Goal: Transaction & Acquisition: Purchase product/service

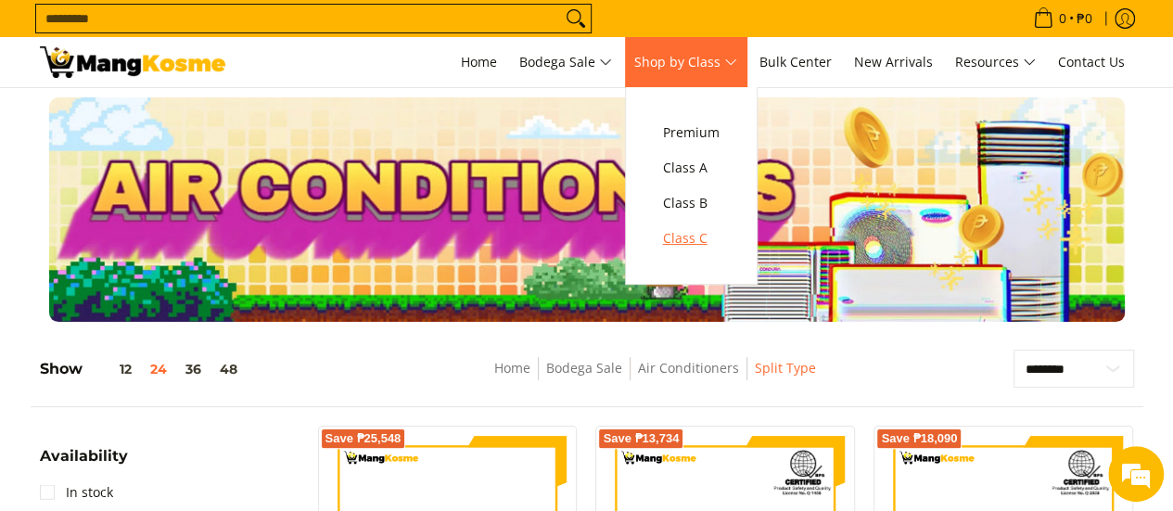
click at [695, 247] on span "Class C" at bounding box center [691, 238] width 57 height 23
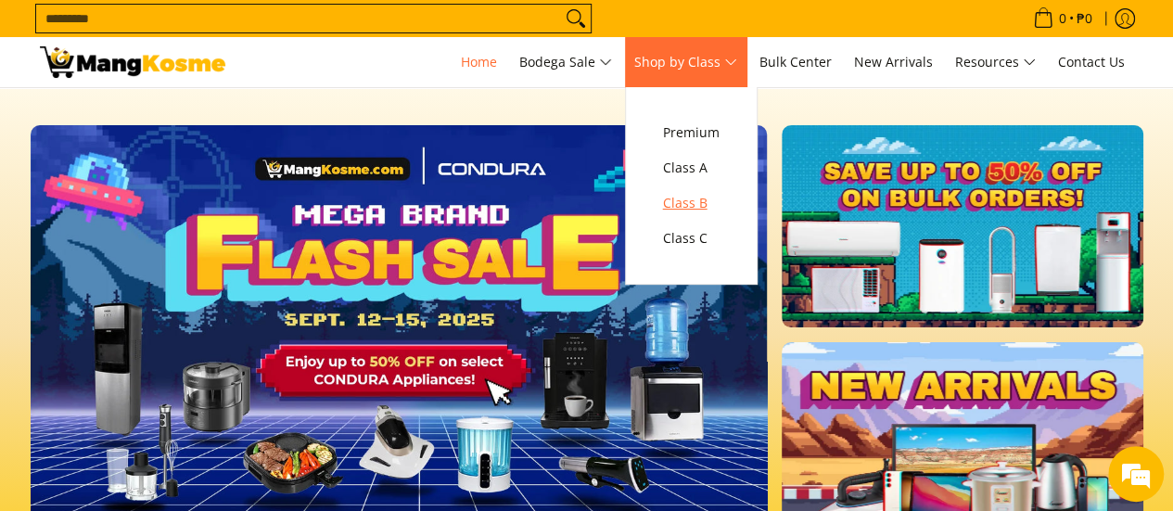
click at [685, 192] on span "Class B" at bounding box center [691, 203] width 57 height 23
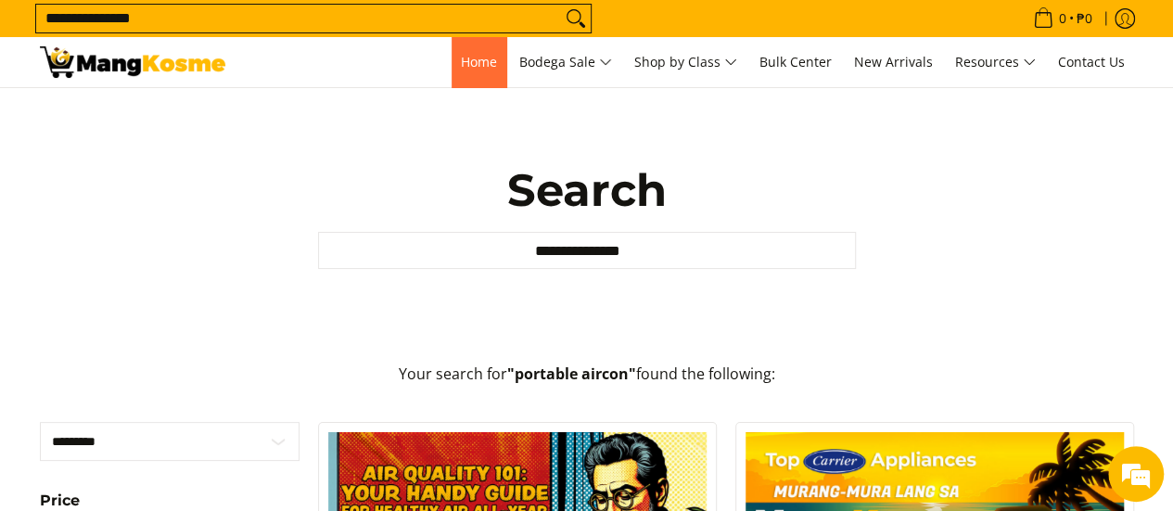
click at [472, 68] on span "Home" at bounding box center [479, 62] width 36 height 18
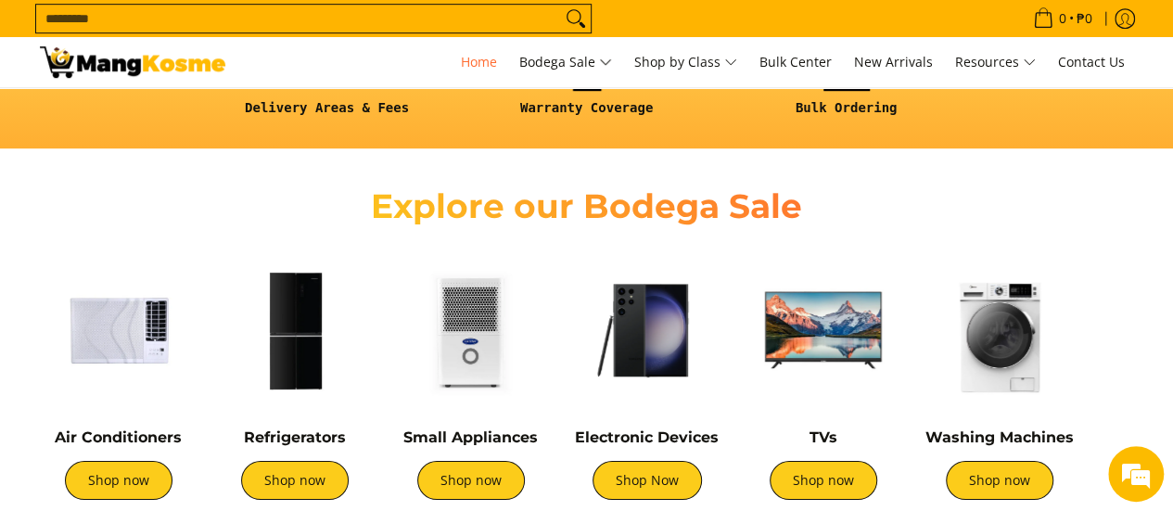
scroll to position [649, 0]
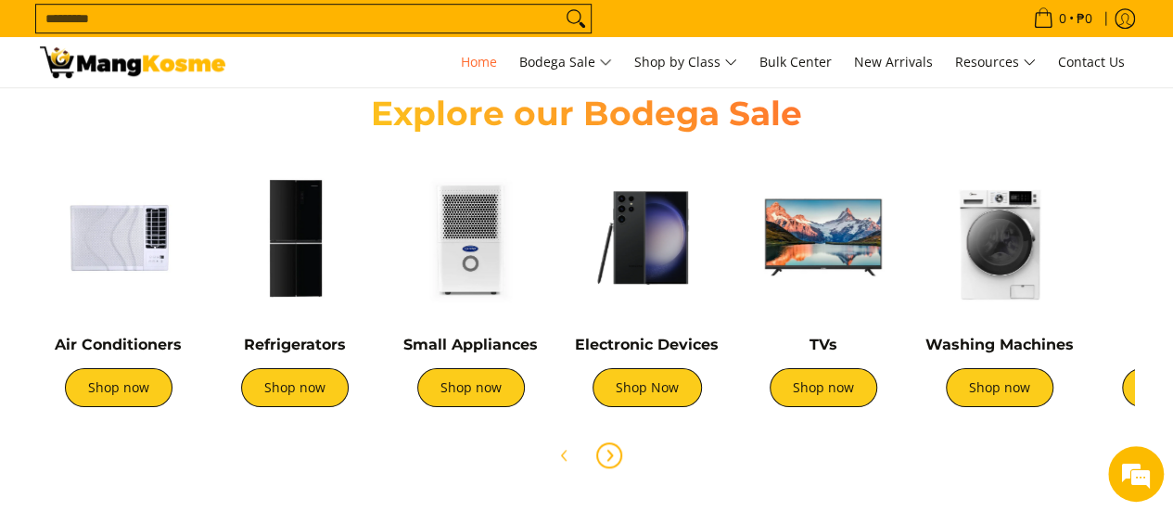
click at [599, 453] on span "Next" at bounding box center [609, 455] width 22 height 22
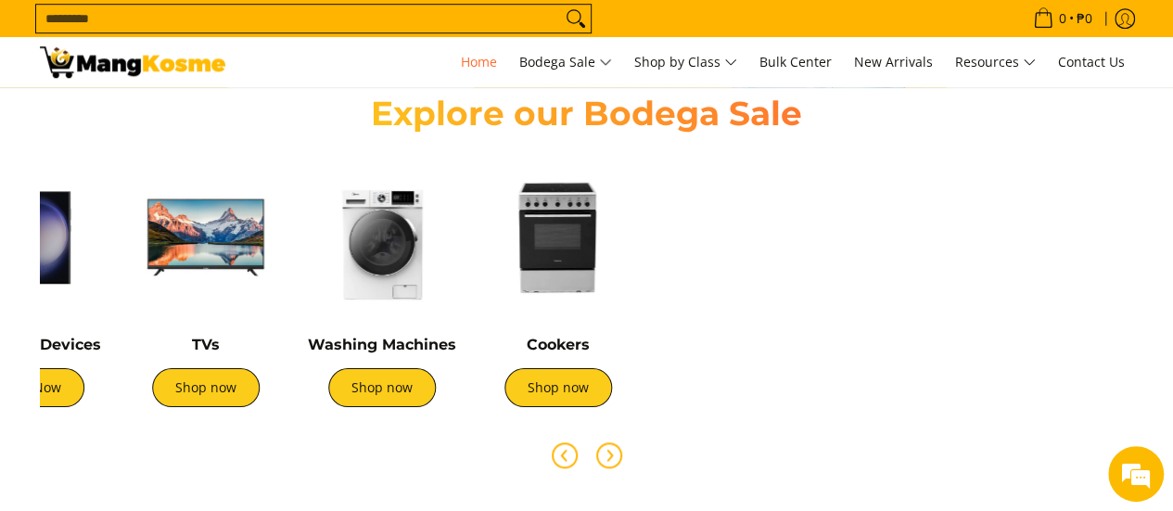
scroll to position [0, 737]
click at [565, 458] on icon "Previous" at bounding box center [563, 455] width 5 height 10
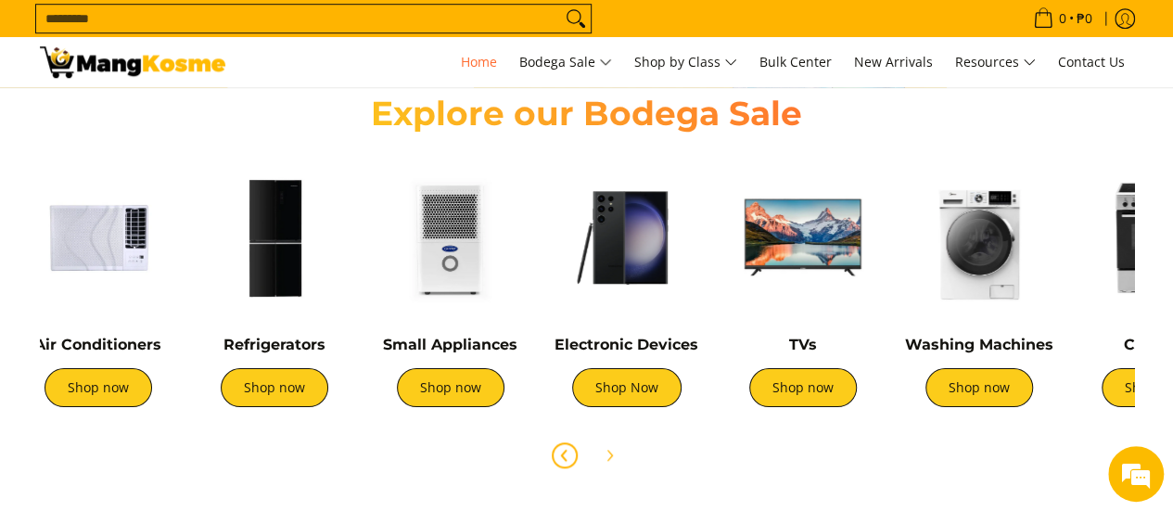
scroll to position [0, 0]
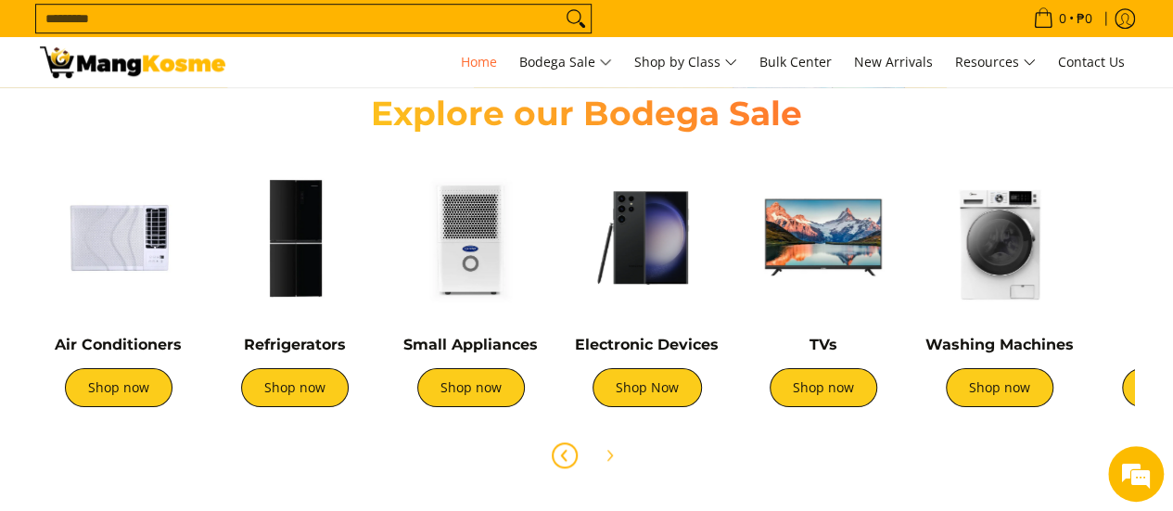
click at [808, 407] on div "TVs Shop now" at bounding box center [824, 381] width 158 height 90
click at [825, 388] on link "Shop now" at bounding box center [824, 387] width 108 height 39
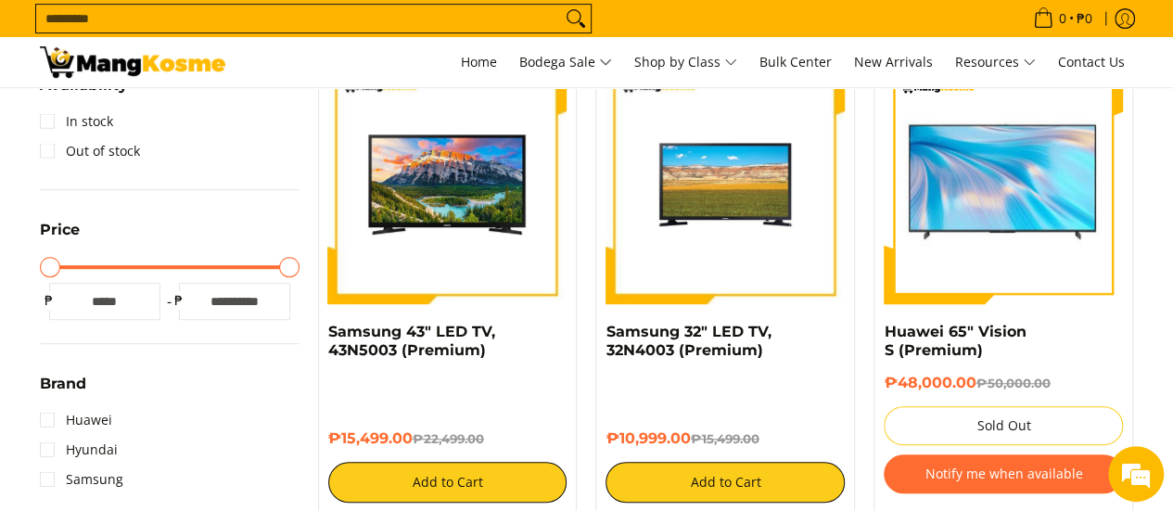
scroll to position [93, 0]
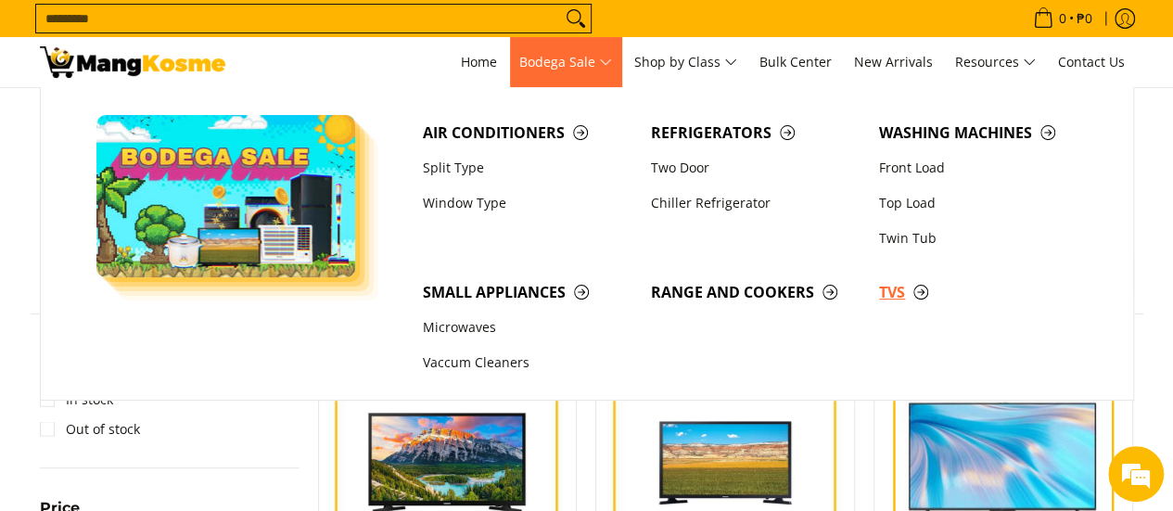
click at [925, 297] on span "TVs" at bounding box center [984, 292] width 210 height 23
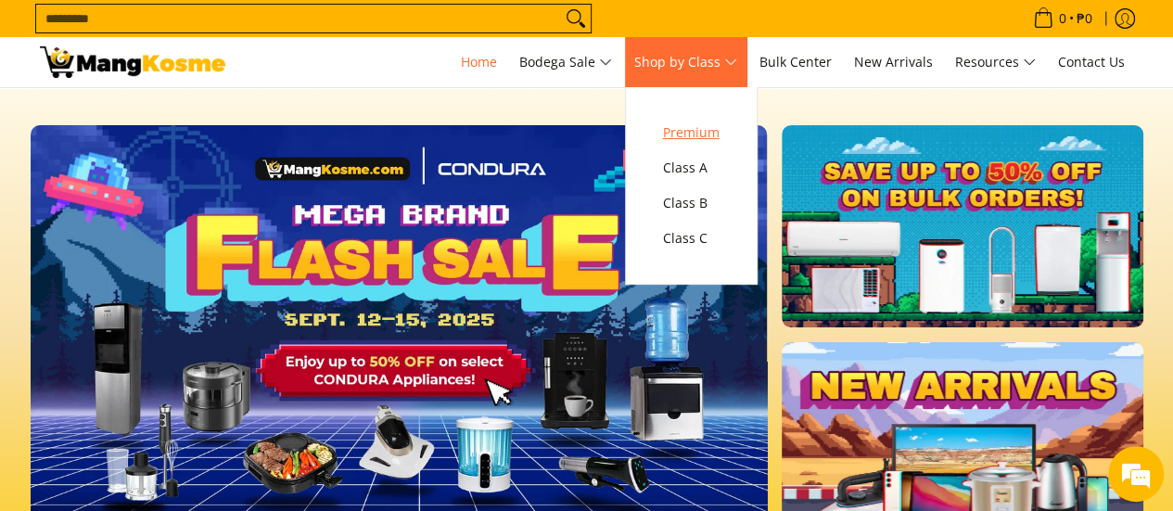
click at [719, 129] on span "Premium" at bounding box center [691, 132] width 57 height 23
click at [693, 134] on span "Premium" at bounding box center [691, 132] width 57 height 23
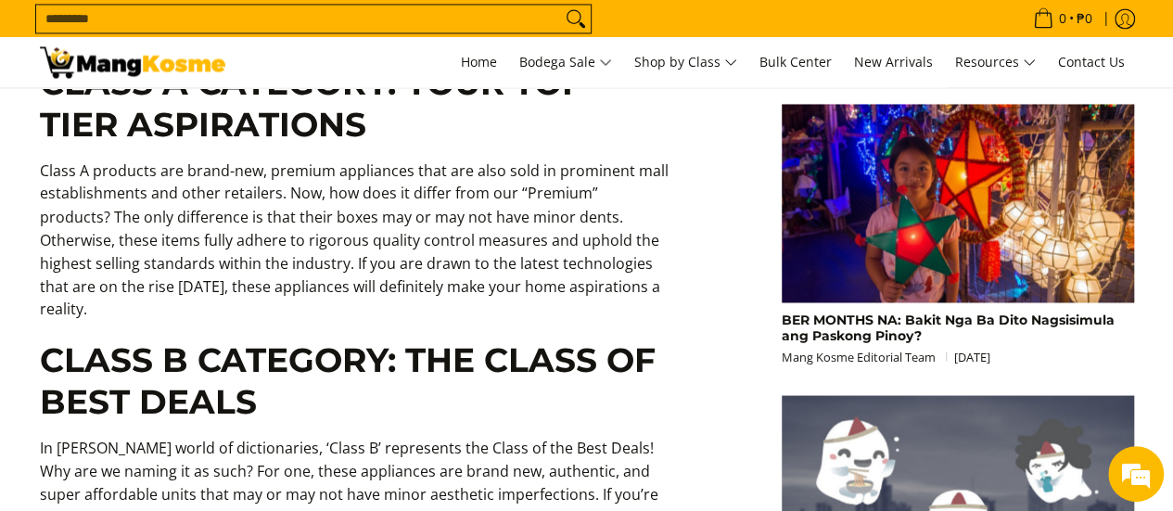
click at [17, 237] on section "Home Posts What are The Differences between Mang Kosme’s Premium, Class A and C…" at bounding box center [586, 31] width 1173 height 2960
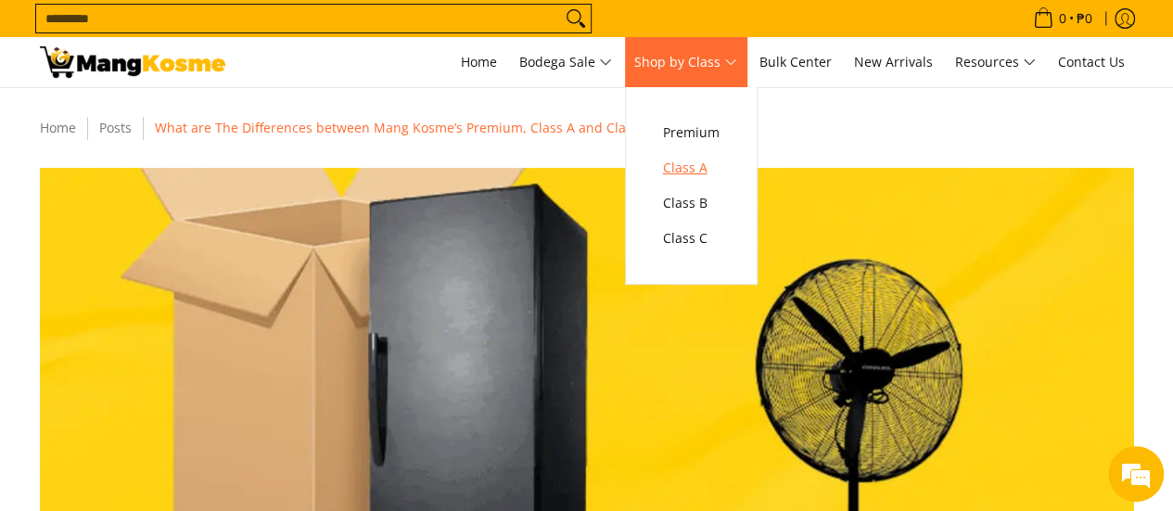
click at [669, 173] on link "Class A" at bounding box center [691, 167] width 75 height 35
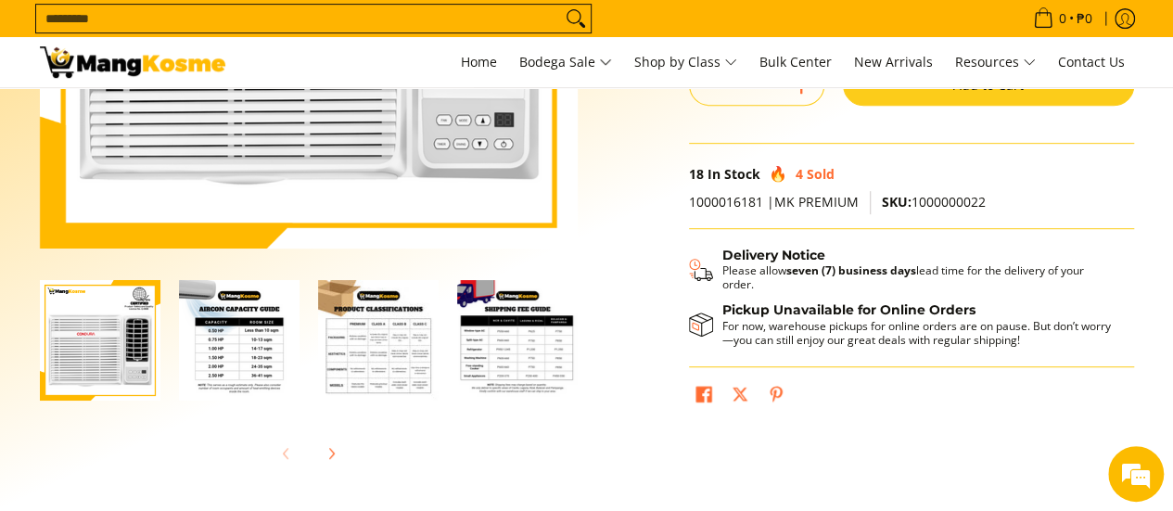
scroll to position [414, 0]
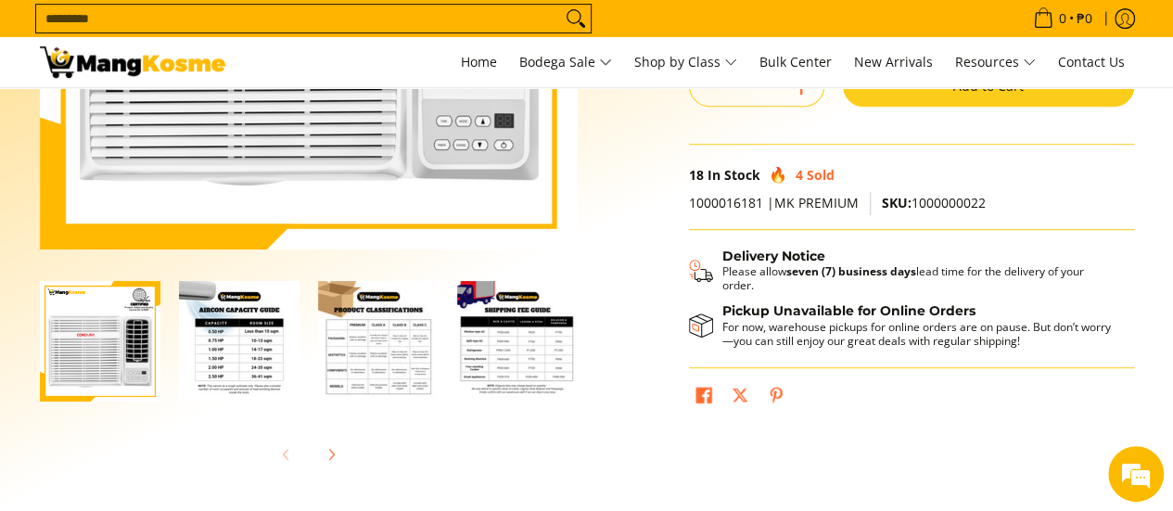
click at [403, 351] on img "Condura 1.00 HP Remote Sgrille+ Series Window-Type Air Conditioner (Premium)-3" at bounding box center [378, 341] width 121 height 121
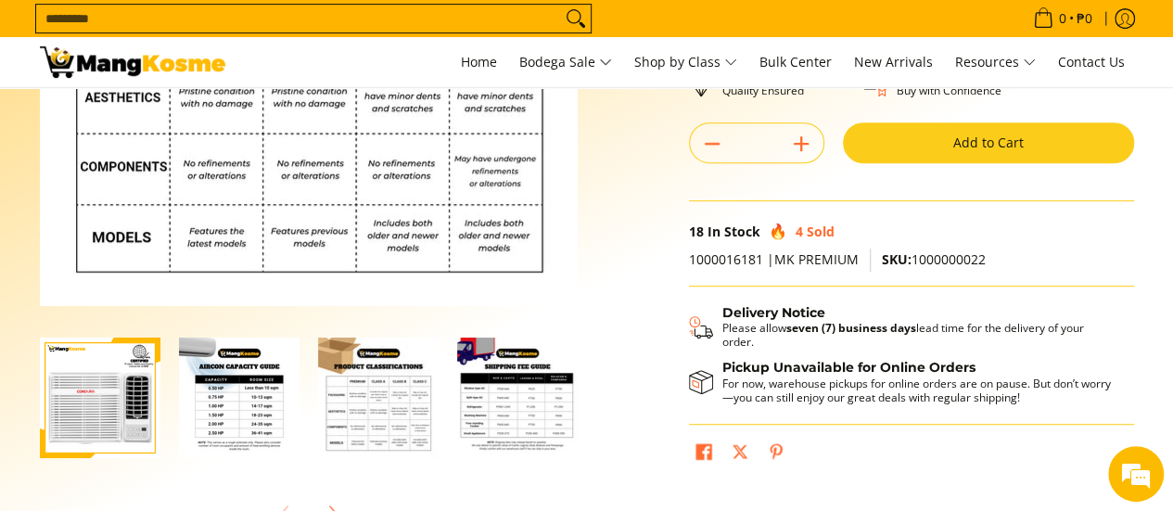
scroll to position [358, 0]
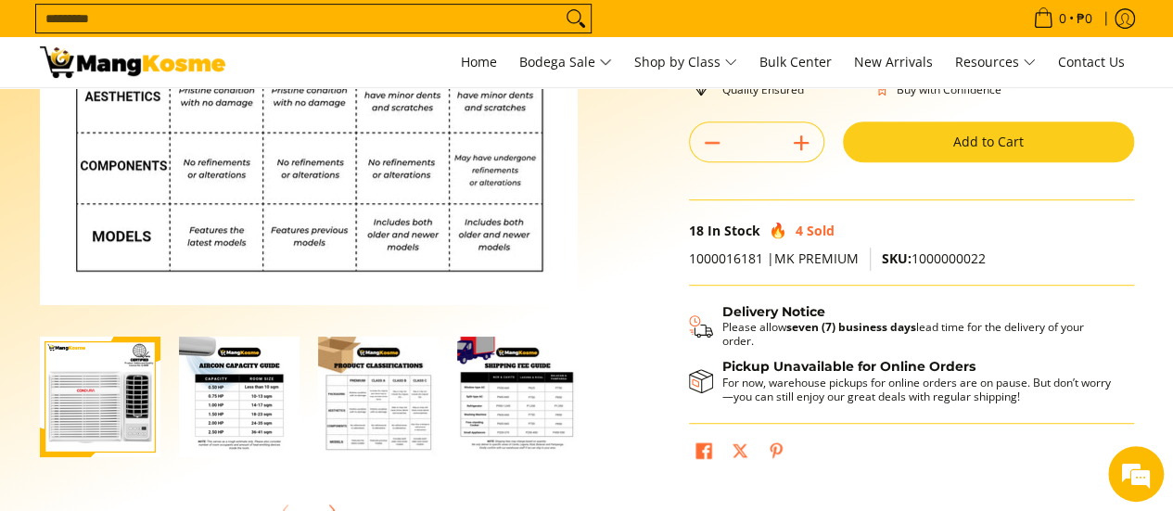
click at [518, 384] on img "mang-kosme-shipping-fee-guide-infographic" at bounding box center [517, 397] width 121 height 121
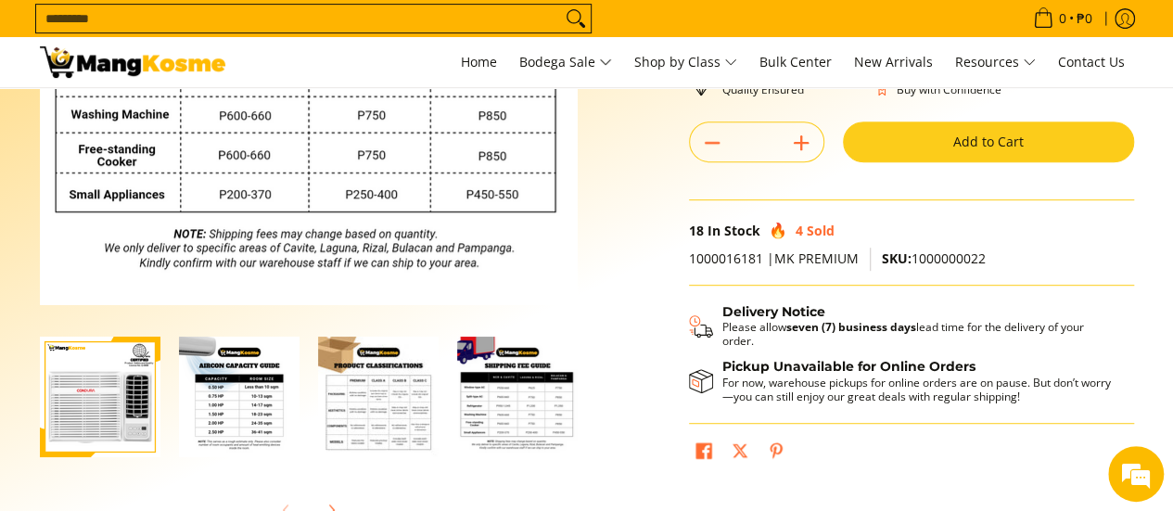
click at [518, 384] on img "mang-kosme-shipping-fee-guide-infographic" at bounding box center [517, 397] width 121 height 121
click at [528, 403] on img "mang-kosme-shipping-fee-guide-infographic" at bounding box center [517, 397] width 121 height 121
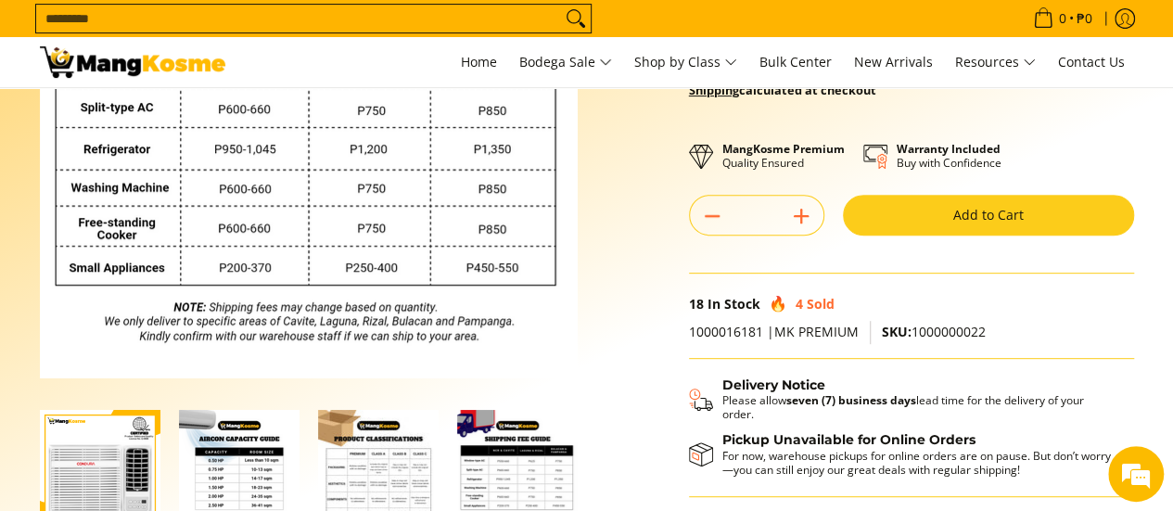
scroll to position [284, 0]
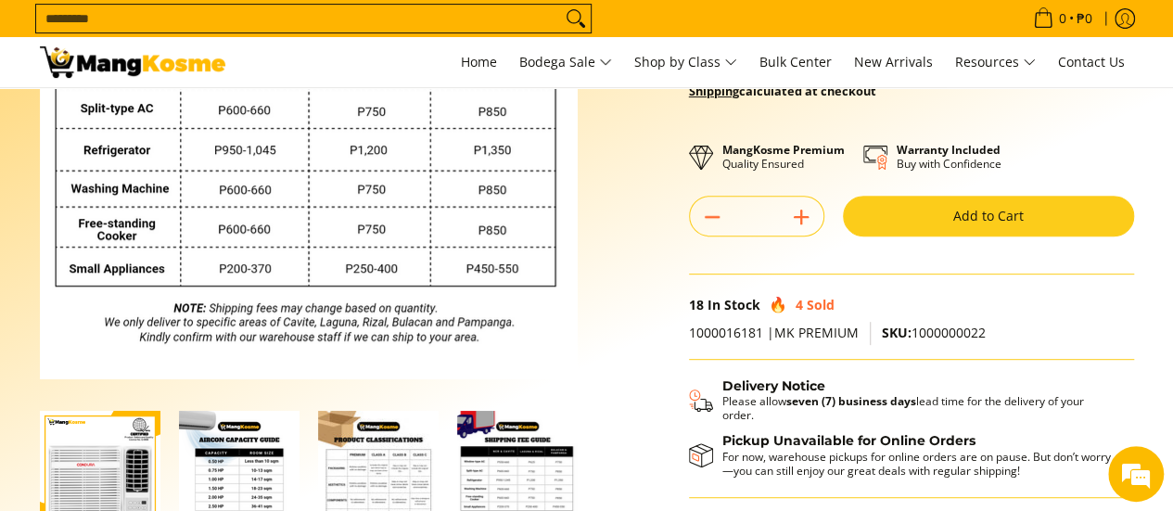
click at [1020, 205] on button "Add to Cart" at bounding box center [988, 216] width 291 height 41
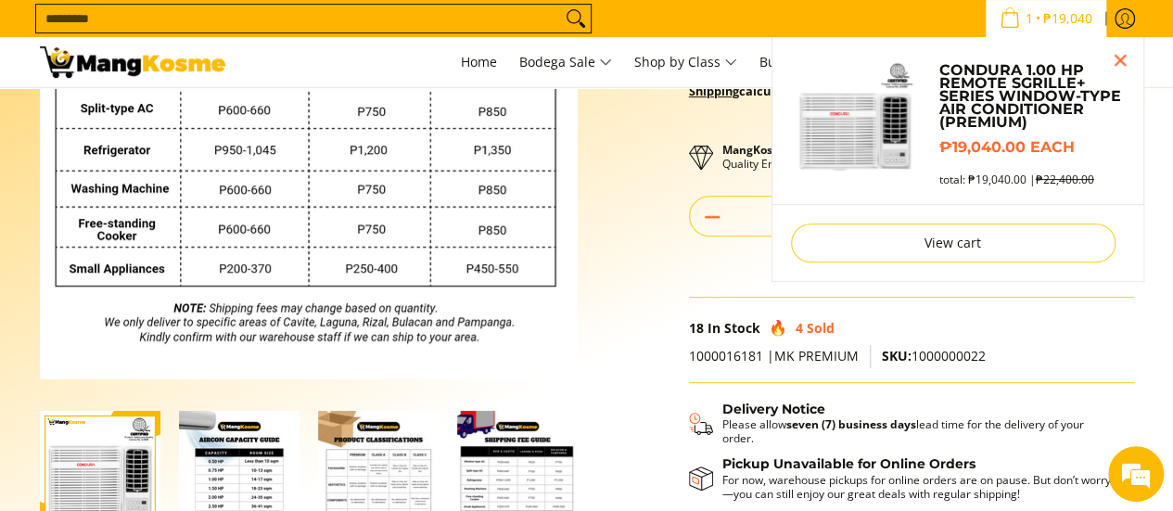
scroll to position [233, 0]
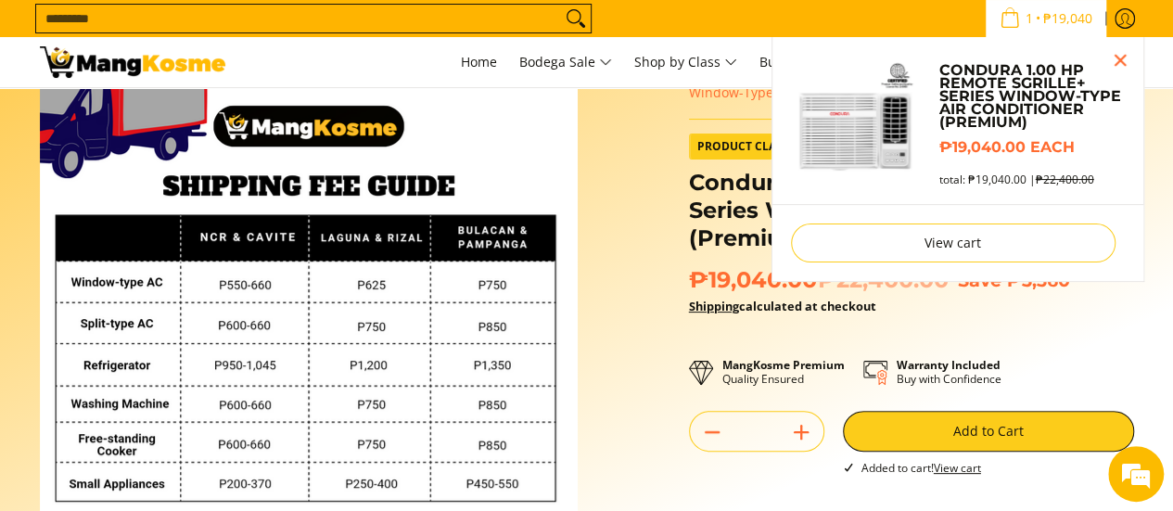
click at [1012, 27] on icon "Cart" at bounding box center [1010, 17] width 20 height 20
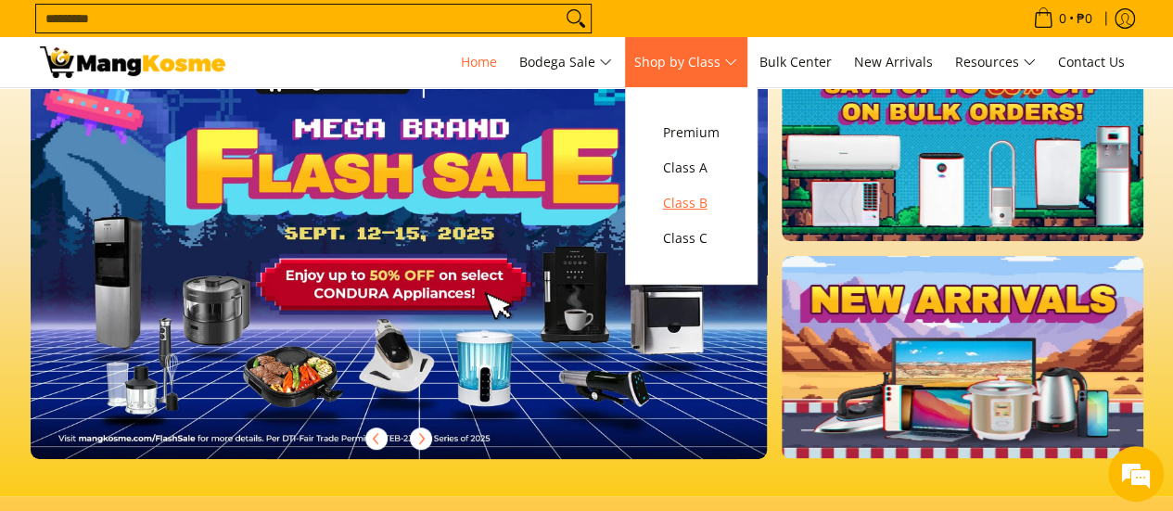
click at [690, 207] on span "Class B" at bounding box center [691, 203] width 57 height 23
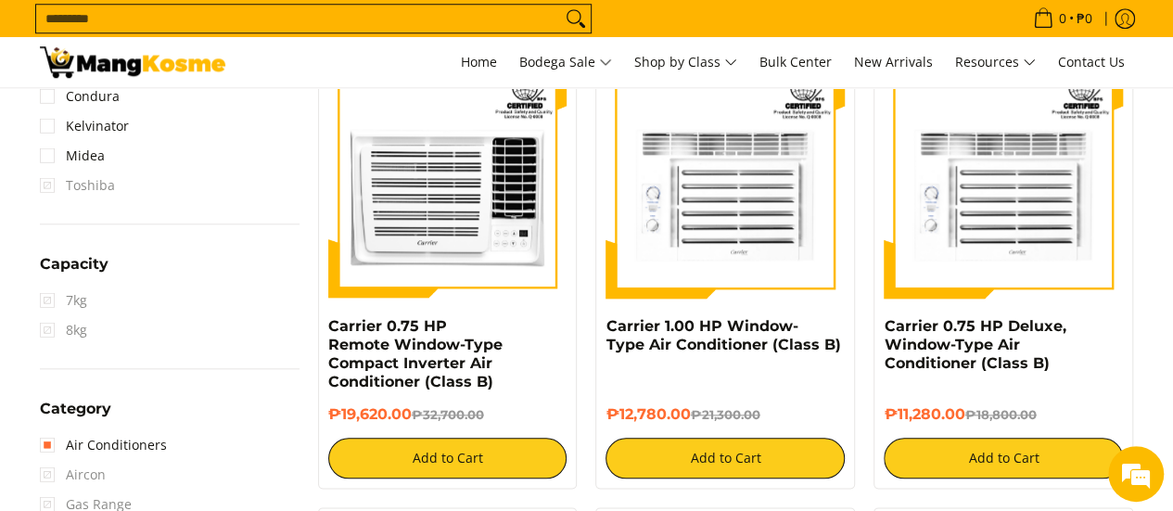
scroll to position [185, 0]
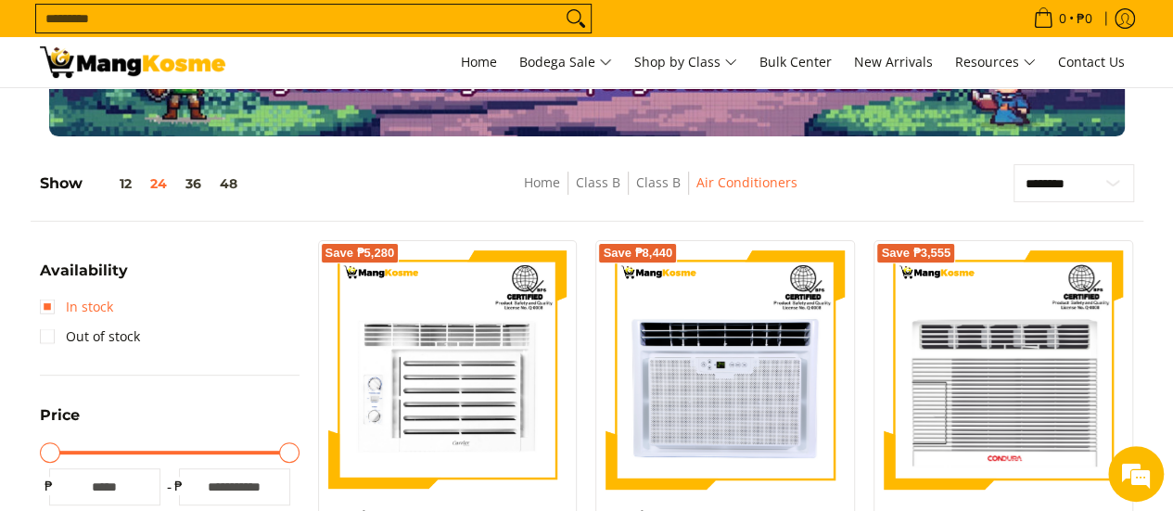
click at [50, 304] on link "In stock" at bounding box center [76, 307] width 73 height 30
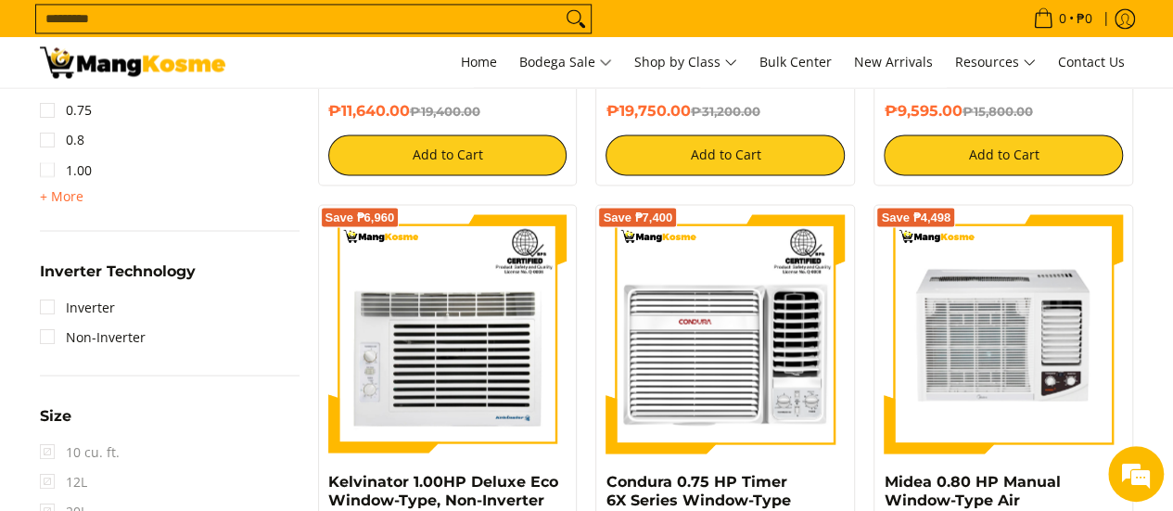
scroll to position [1651, 0]
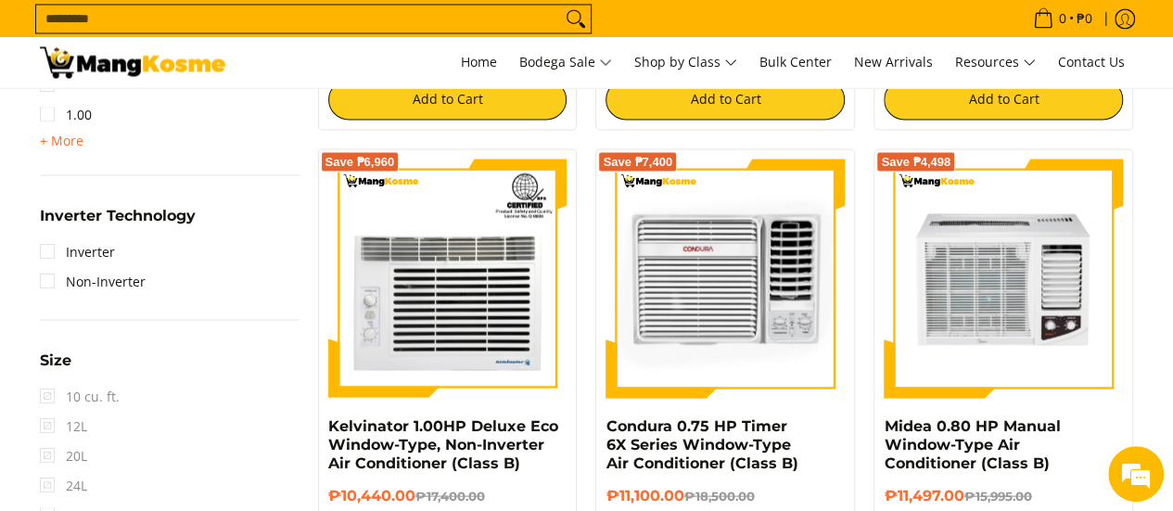
click at [747, 313] on img at bounding box center [724, 278] width 239 height 239
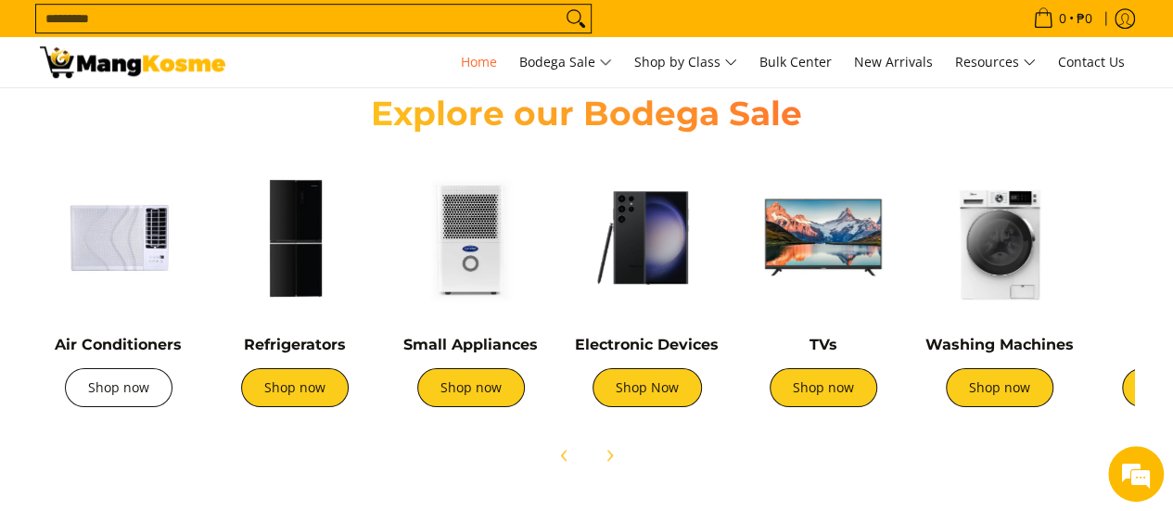
click at [136, 396] on link "Shop now" at bounding box center [119, 387] width 108 height 39
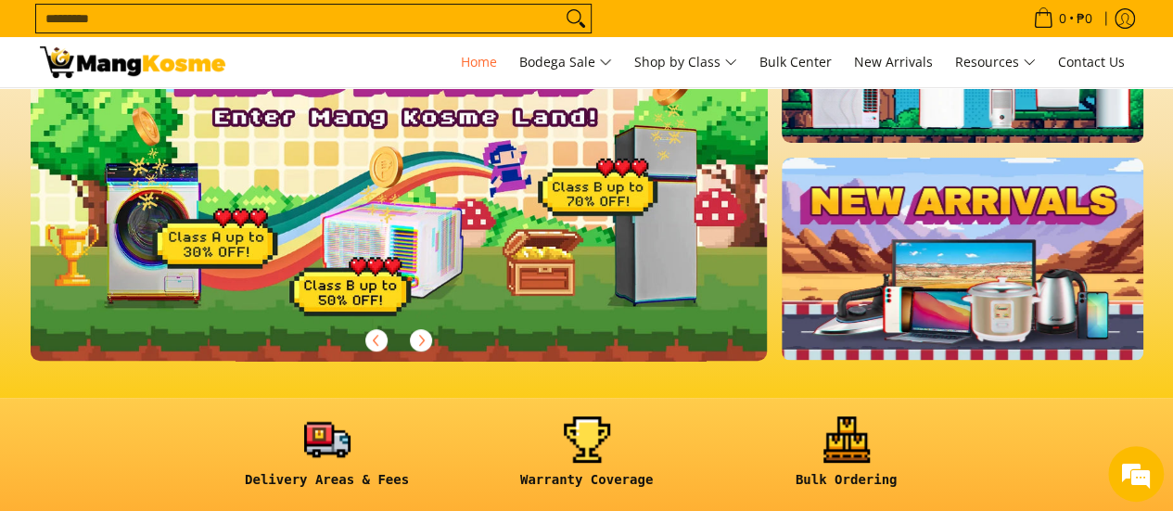
scroll to position [187, 0]
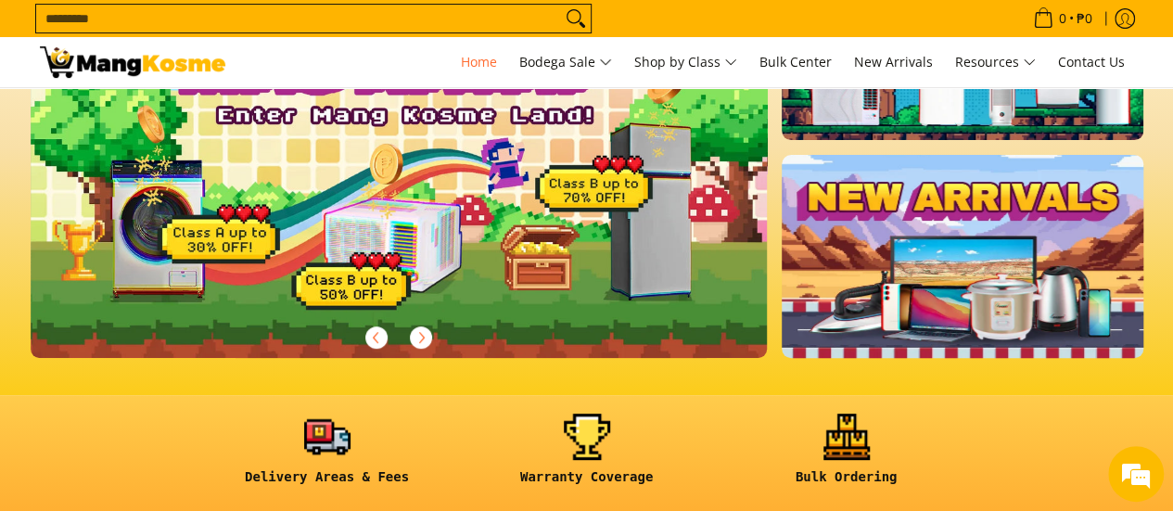
click at [965, 289] on link at bounding box center [962, 256] width 361 height 202
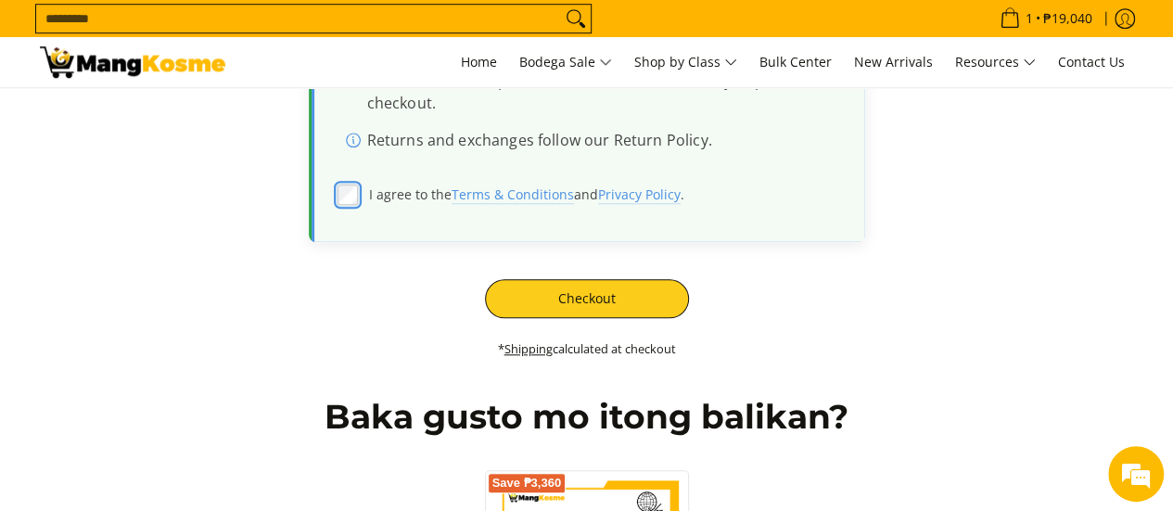
scroll to position [713, 0]
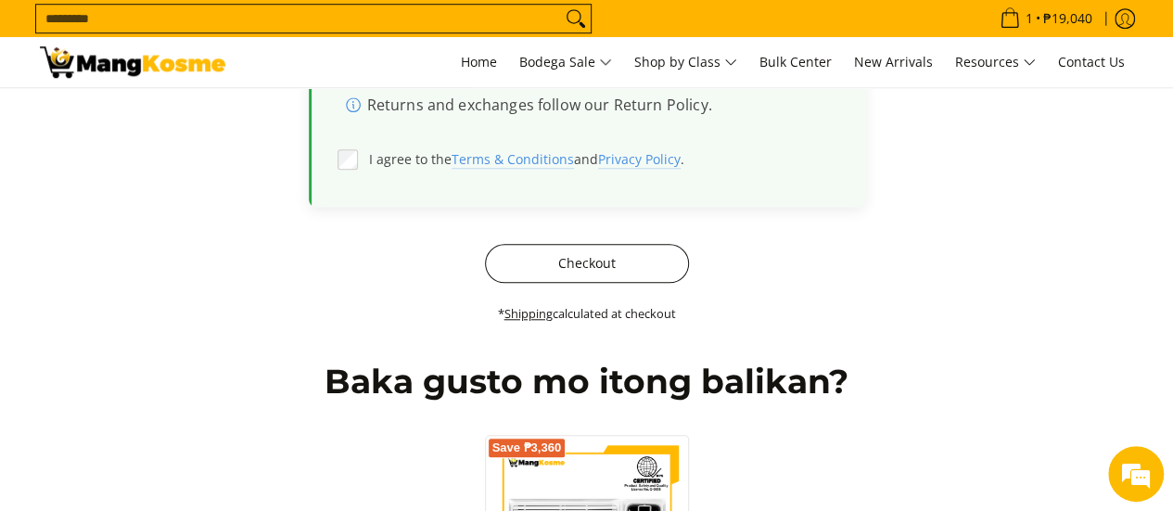
click at [681, 276] on button "Checkout" at bounding box center [587, 263] width 204 height 39
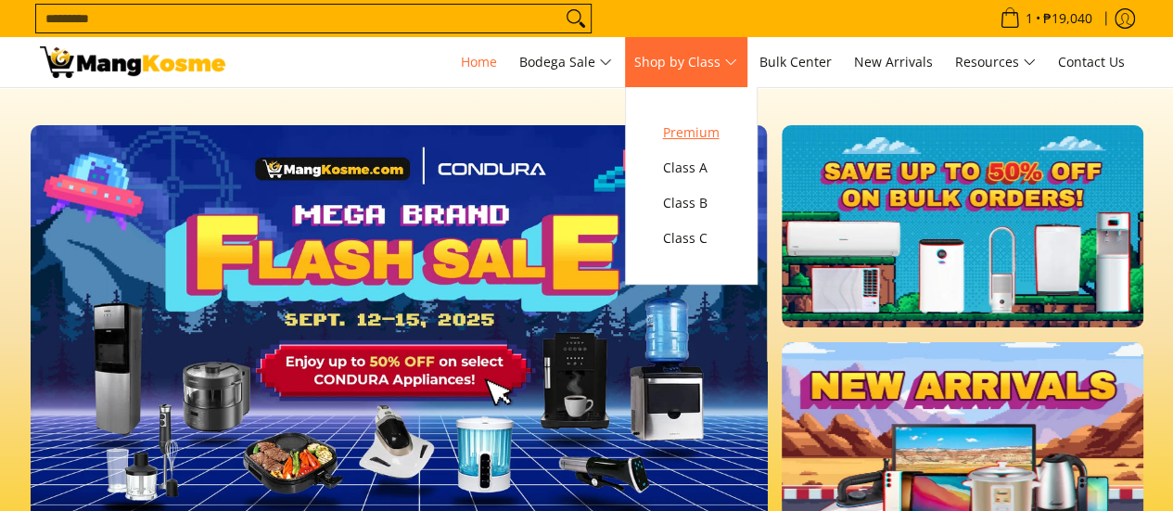
click at [704, 127] on span "Premium" at bounding box center [691, 132] width 57 height 23
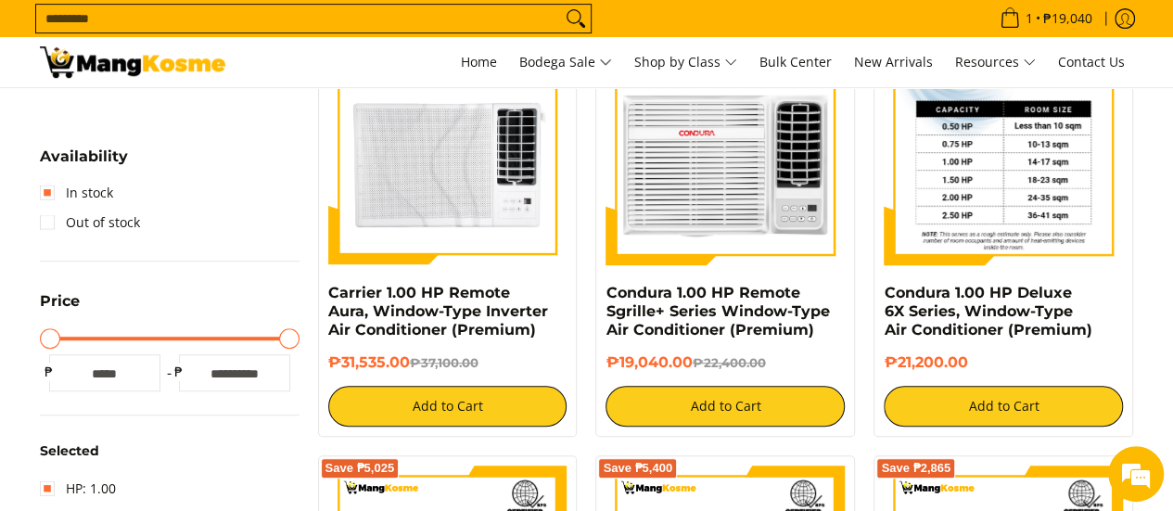
click at [962, 238] on img at bounding box center [1003, 145] width 239 height 239
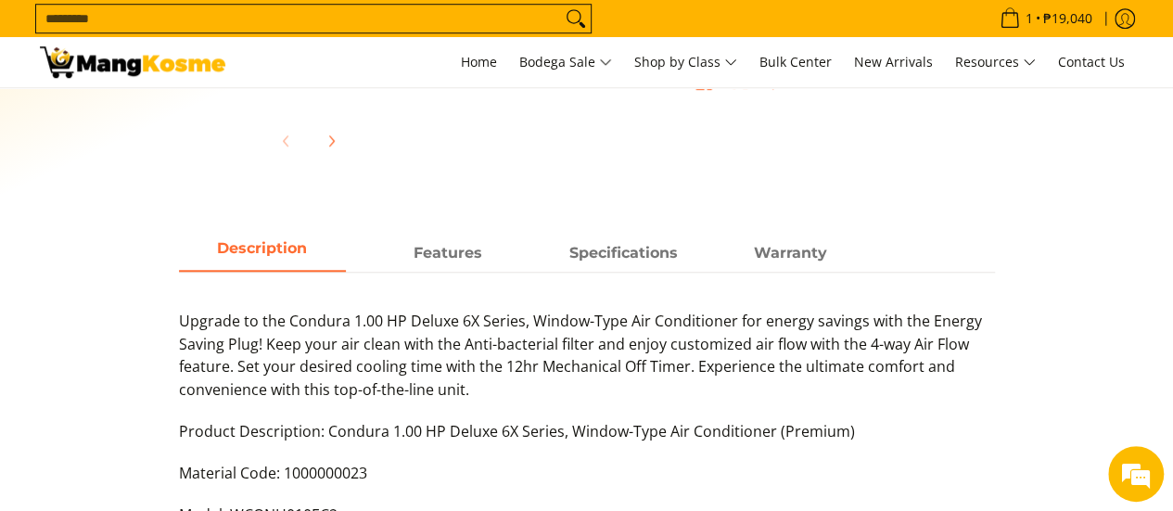
scroll to position [726, 0]
click at [812, 259] on span "Warranty" at bounding box center [790, 253] width 167 height 33
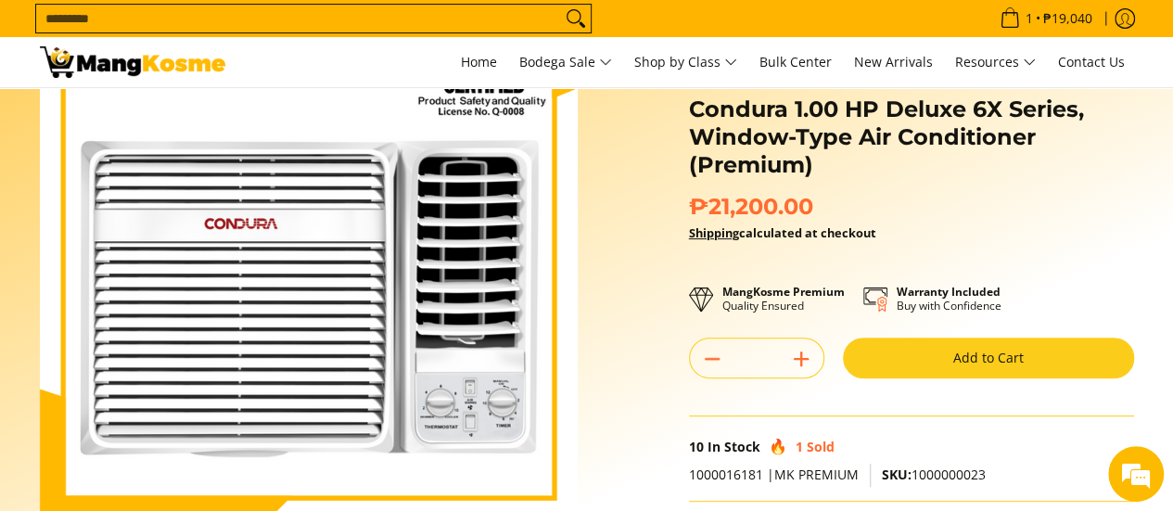
scroll to position [141, 0]
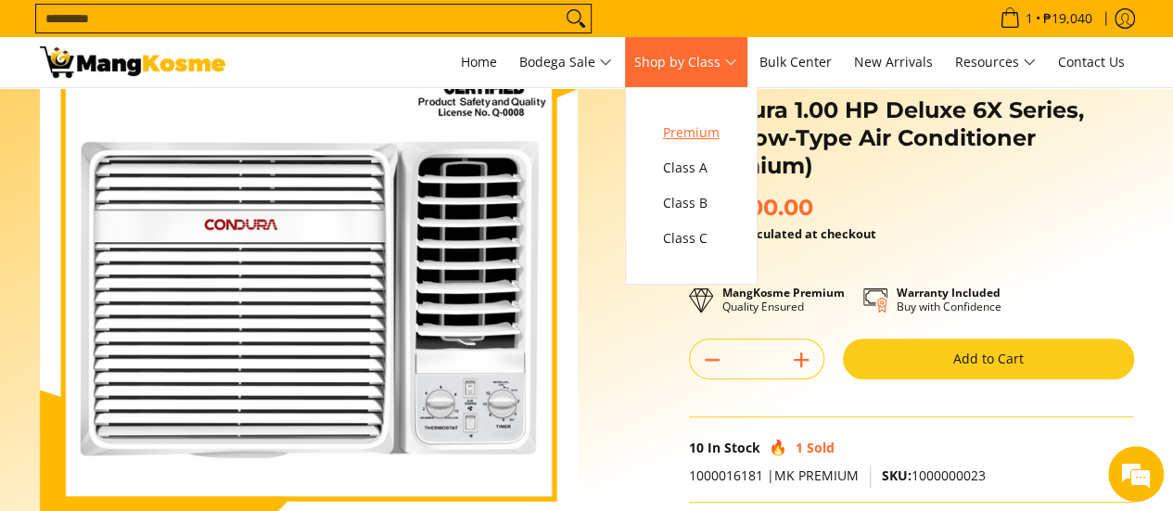
click at [701, 135] on span "Premium" at bounding box center [691, 132] width 57 height 23
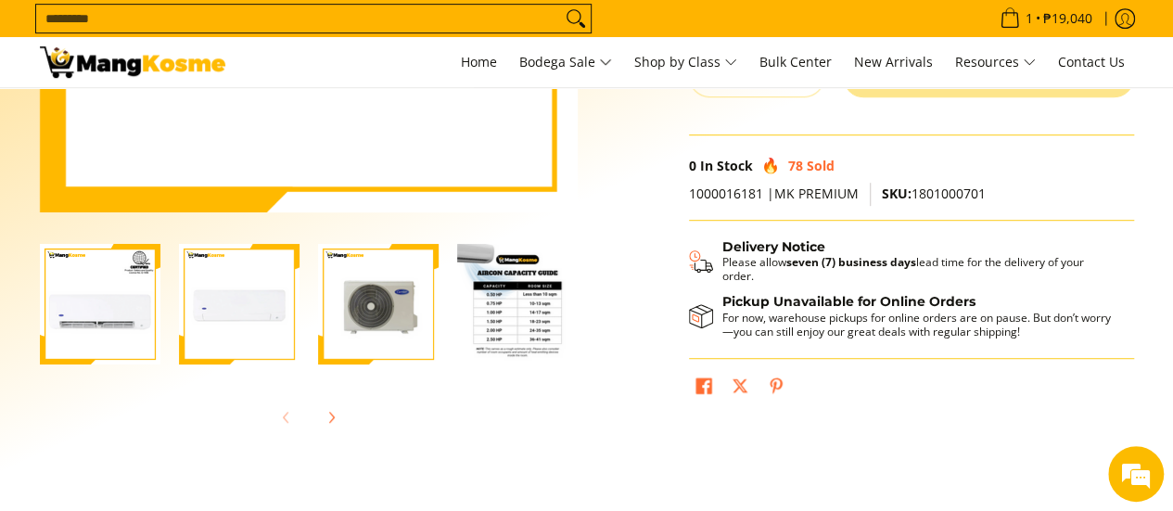
click at [523, 309] on img "Carrier 1.00 HP Aura Split-Type Inverter Air Conditioner (Premium)-4" at bounding box center [517, 304] width 121 height 121
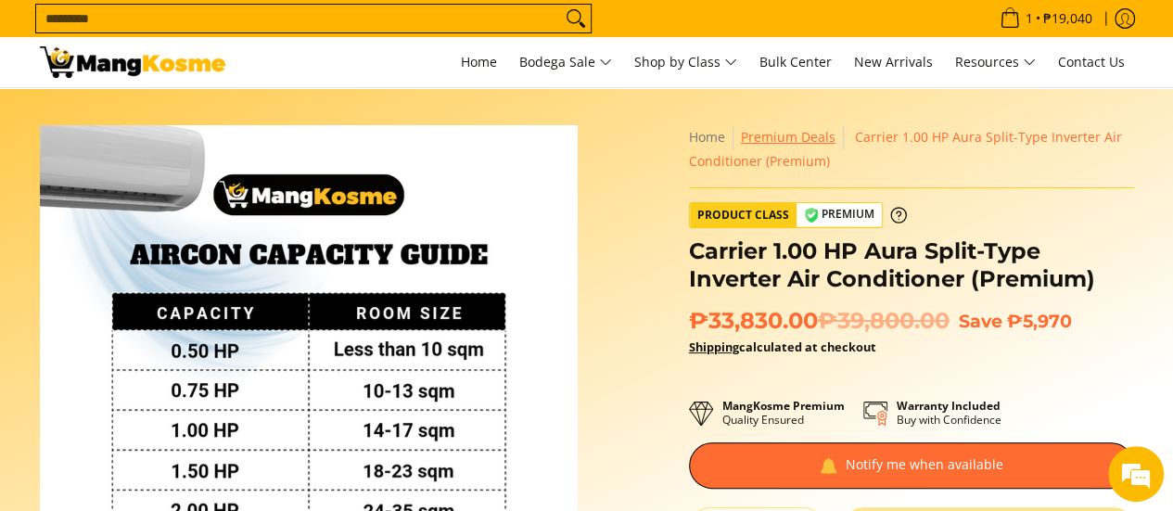
click at [796, 139] on span "Premium Deals" at bounding box center [788, 137] width 95 height 18
